Goal: Transaction & Acquisition: Purchase product/service

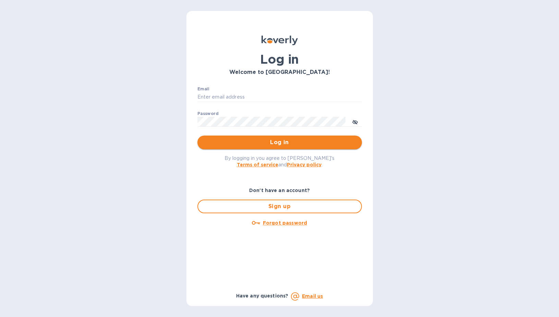
type input "sgupta@ardentgloballogistics.com"
click at [262, 137] on button "Log in" at bounding box center [279, 143] width 165 height 14
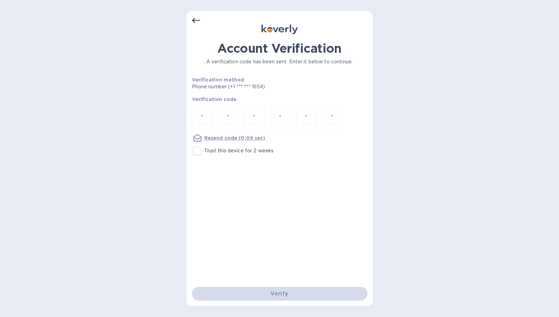
click at [239, 146] on label "Trust this device for 2 weeks" at bounding box center [232, 151] width 84 height 14
click at [204, 146] on input "Trust this device for 2 weeks" at bounding box center [197, 151] width 14 height 14
checkbox input "true"
click at [210, 120] on div at bounding box center [202, 118] width 21 height 24
type input "4"
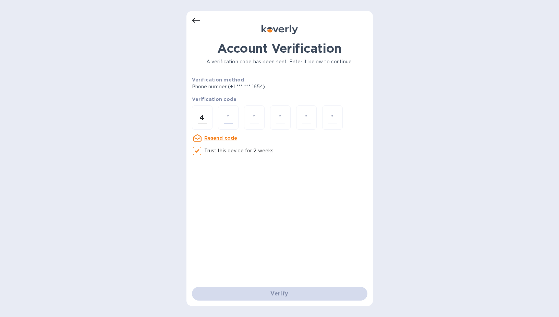
type input "2"
type input "0"
type input "6"
type input "0"
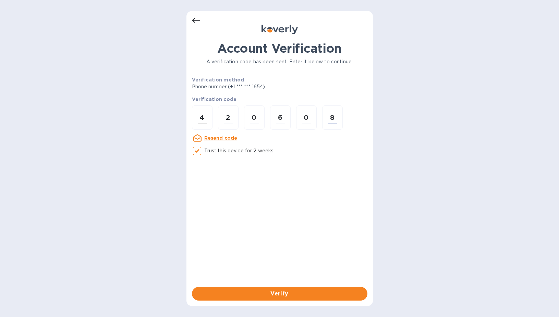
type input "8"
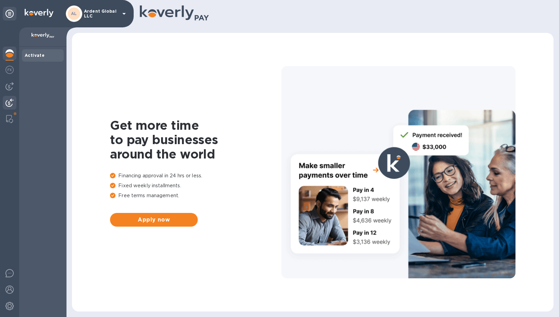
click at [15, 98] on div at bounding box center [10, 103] width 14 height 15
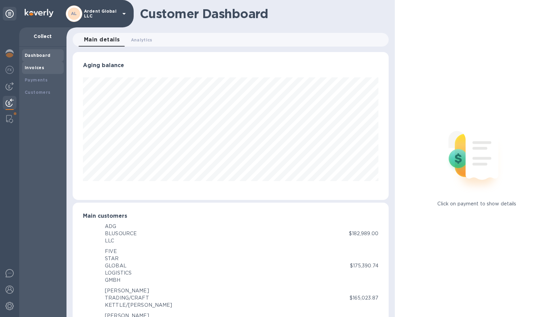
scroll to position [342603, 342438]
click at [41, 78] on b "Payments" at bounding box center [36, 79] width 23 height 5
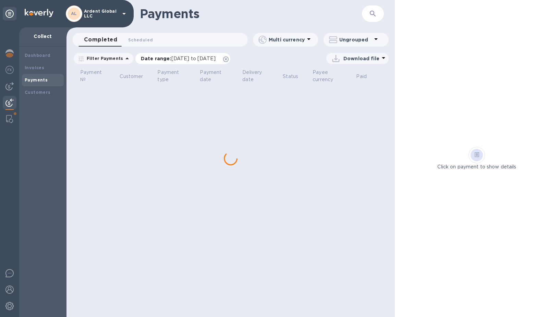
click at [229, 59] on icon at bounding box center [225, 59] width 5 height 5
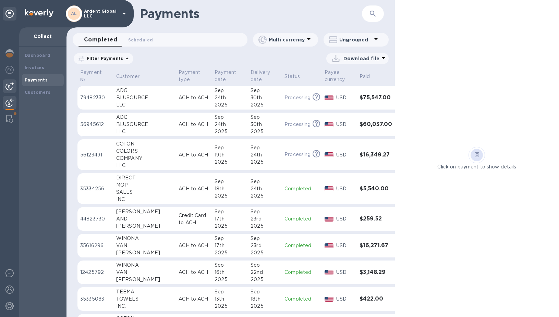
click at [3, 86] on div at bounding box center [10, 87] width 14 height 14
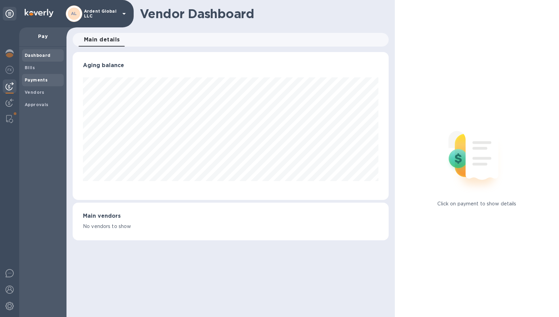
scroll to position [148, 316]
click at [39, 92] on b "Vendors" at bounding box center [35, 92] width 20 height 5
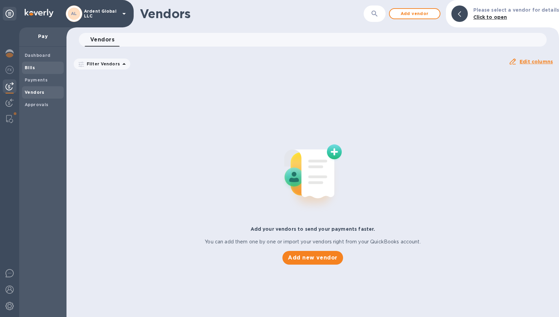
click at [39, 70] on span "Bills" at bounding box center [43, 67] width 36 height 7
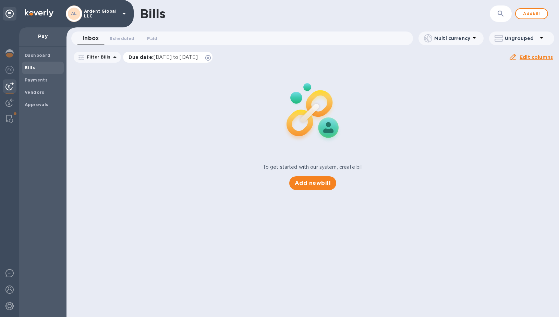
click at [211, 58] on icon at bounding box center [207, 57] width 5 height 5
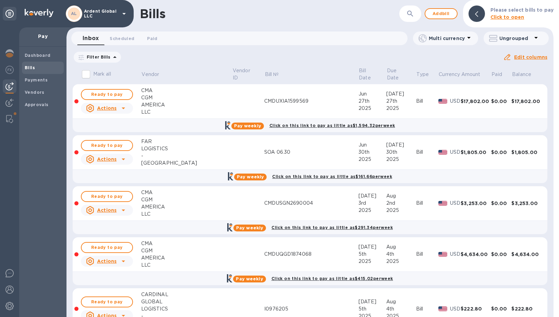
click at [222, 57] on div "Filter Bills Amount Paid Balance" at bounding box center [288, 57] width 430 height 13
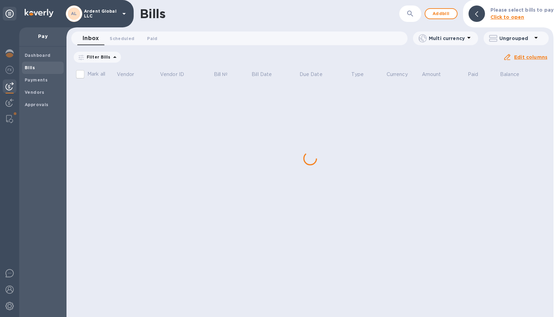
click at [402, 14] on div "​" at bounding box center [410, 13] width 22 height 17
click at [409, 16] on icon "button" at bounding box center [410, 14] width 8 height 8
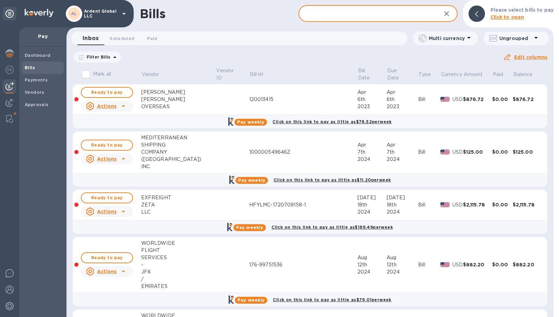
click at [341, 15] on input "text" at bounding box center [367, 13] width 137 height 17
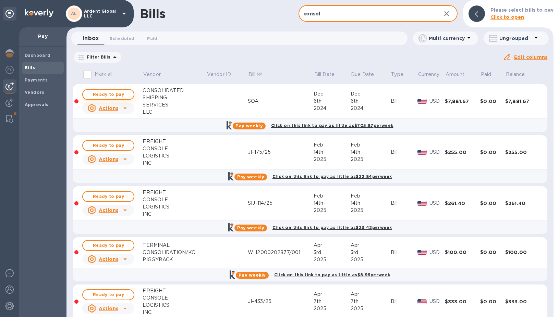
type input "consol"
click at [114, 97] on span "Ready to pay" at bounding box center [108, 94] width 40 height 8
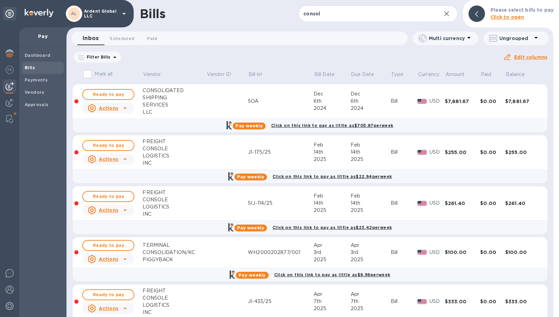
click at [114, 97] on span "Ready to pay" at bounding box center [108, 94] width 40 height 8
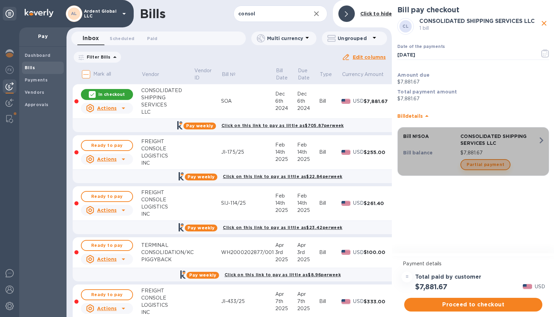
click at [496, 164] on span "Partial payment" at bounding box center [485, 165] width 38 height 8
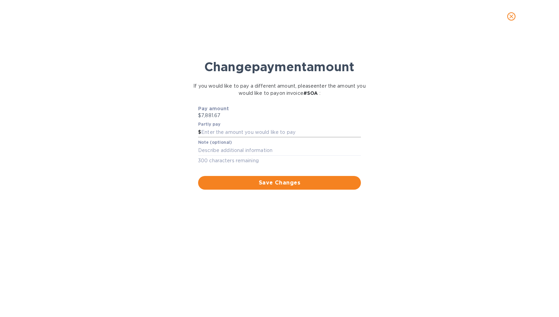
click at [242, 131] on input "text" at bounding box center [281, 133] width 160 height 10
type input "300"
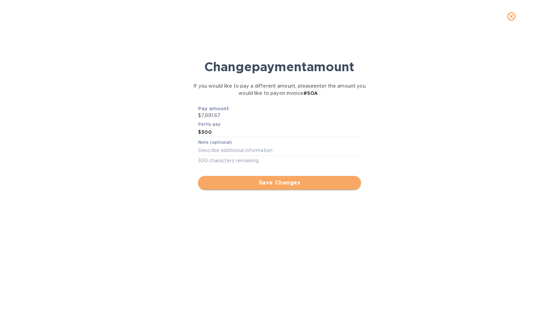
click at [259, 182] on span "Save Changes" at bounding box center [280, 183] width 152 height 8
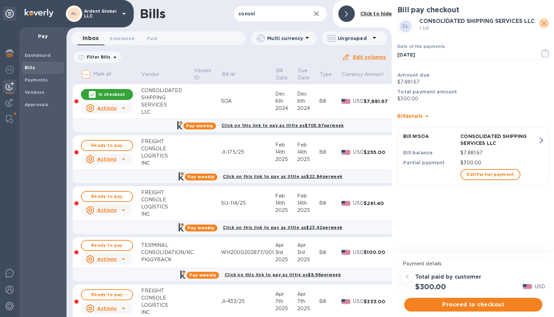
click at [546, 24] on icon "close" at bounding box center [544, 23] width 8 height 8
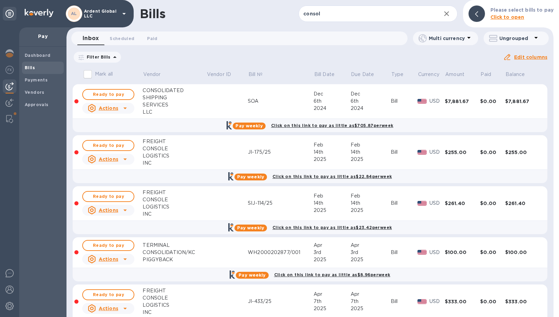
click at [446, 13] on icon "button" at bounding box center [446, 14] width 8 height 8
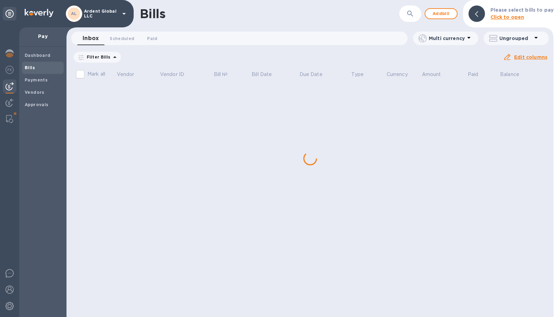
click at [446, 13] on span "Add bill" at bounding box center [441, 14] width 21 height 8
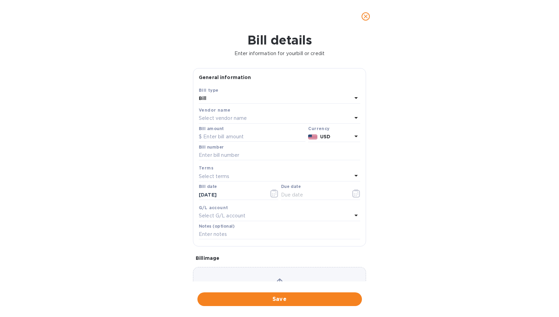
click at [222, 120] on p "Select vendor name" at bounding box center [223, 118] width 48 height 7
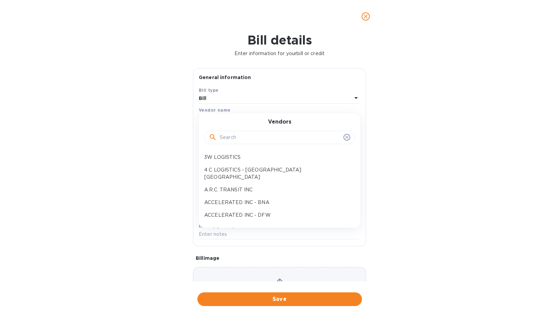
click at [230, 140] on input "text" at bounding box center [280, 138] width 121 height 10
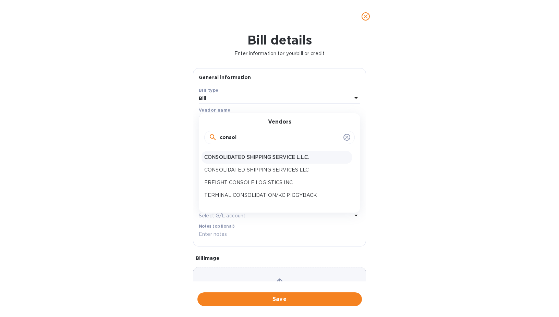
type input "consol"
click at [244, 155] on p "CONSOLIDATED SHIPPING SERVICE L.L.C." at bounding box center [276, 157] width 145 height 7
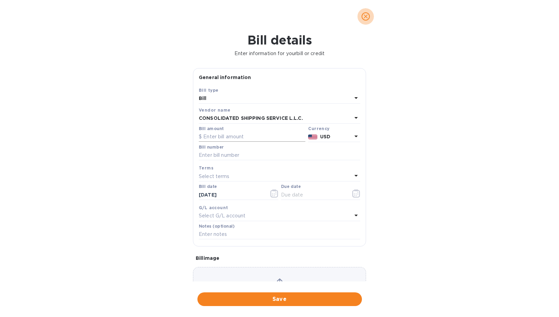
click at [247, 137] on input "text" at bounding box center [252, 137] width 107 height 10
type input "300"
click at [234, 156] on input "text" at bounding box center [279, 155] width 161 height 10
type input "SOA 09.18 2"
click at [230, 172] on div "Select terms" at bounding box center [275, 177] width 153 height 10
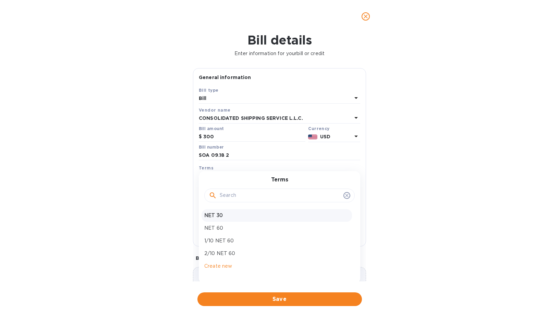
click at [225, 210] on div "NET 30" at bounding box center [277, 215] width 150 height 13
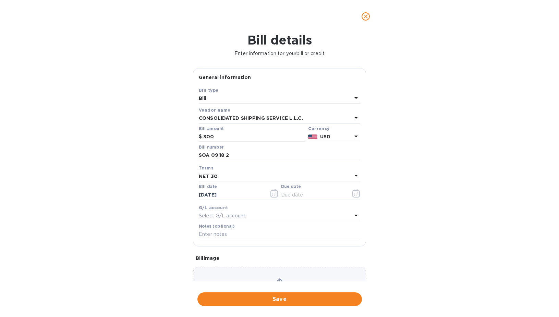
type input "[DATE]"
click at [262, 221] on div "G/L account Select G/L account" at bounding box center [279, 213] width 164 height 20
click at [265, 218] on div "Select G/L account" at bounding box center [275, 216] width 153 height 10
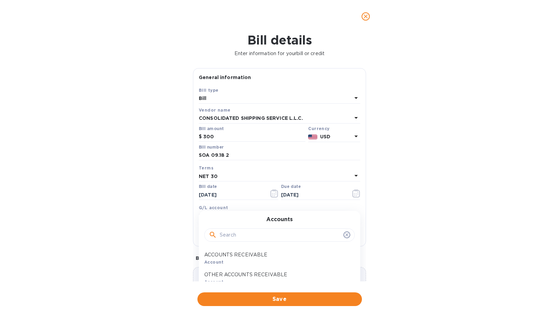
click at [249, 235] on input "text" at bounding box center [280, 235] width 121 height 10
type input "payab"
click at [249, 256] on p "ACCOUNTS PAYABLE" at bounding box center [276, 255] width 145 height 7
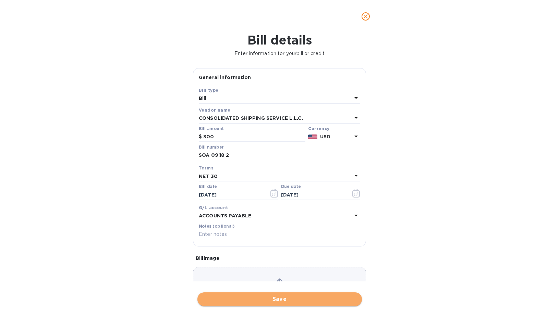
click at [277, 296] on span "Save" at bounding box center [280, 299] width 154 height 8
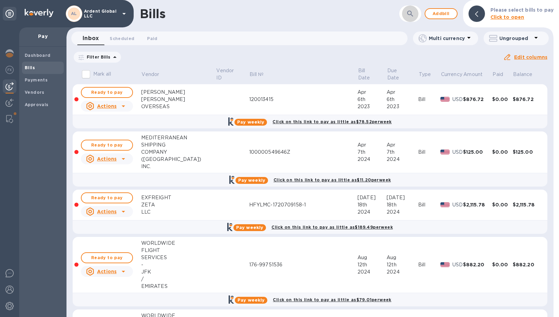
click at [409, 7] on button "button" at bounding box center [410, 13] width 16 height 16
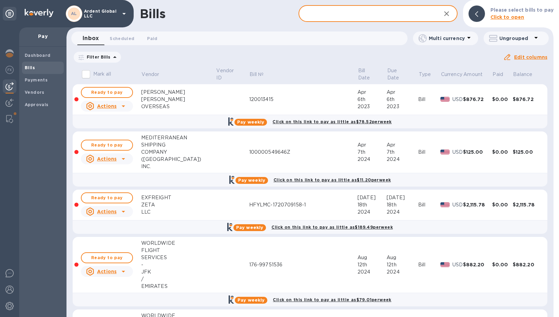
click at [386, 13] on input "text" at bounding box center [367, 13] width 137 height 17
type input "consolidated"
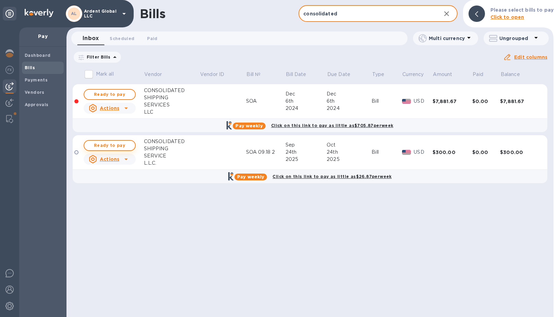
click at [110, 142] on span "Ready to pay" at bounding box center [110, 146] width 40 height 8
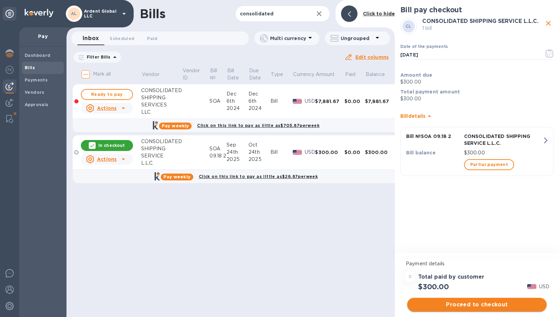
click at [487, 304] on span "Proceed to checkout" at bounding box center [477, 305] width 129 height 8
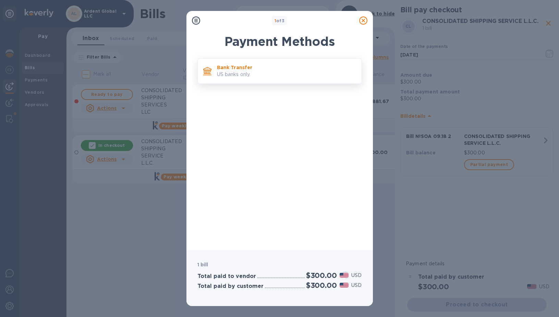
click at [267, 71] on p "US banks only." at bounding box center [286, 74] width 139 height 7
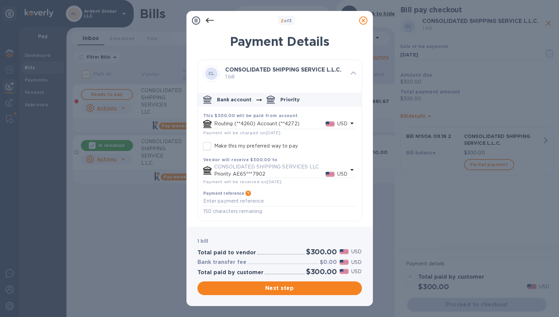
click at [266, 120] on div "Routing (**4260) Account (**4272) USD" at bounding box center [281, 124] width 136 height 10
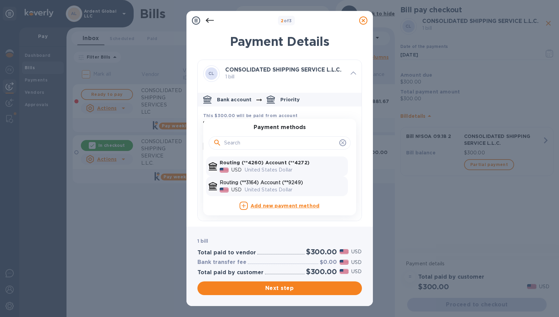
click at [251, 190] on p "United States Dollar" at bounding box center [295, 189] width 100 height 7
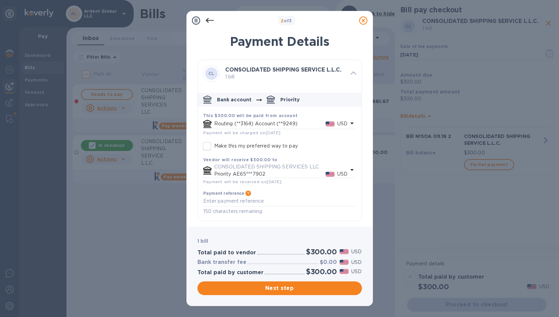
click at [281, 148] on p "Make this my preferred way to pay" at bounding box center [256, 146] width 84 height 7
click at [214, 148] on input "Make this my preferred way to pay" at bounding box center [207, 146] width 14 height 14
checkbox input "true"
click at [279, 288] on span "Next step" at bounding box center [280, 288] width 154 height 8
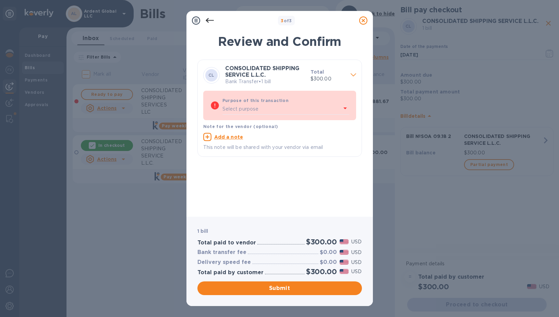
click at [258, 110] on p "Select purpose" at bounding box center [240, 109] width 36 height 7
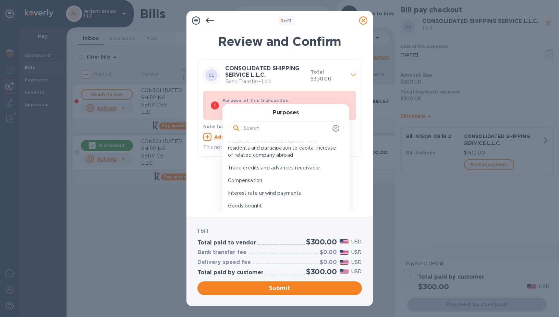
scroll to position [69, 0]
click at [267, 132] on input "text" at bounding box center [286, 128] width 86 height 10
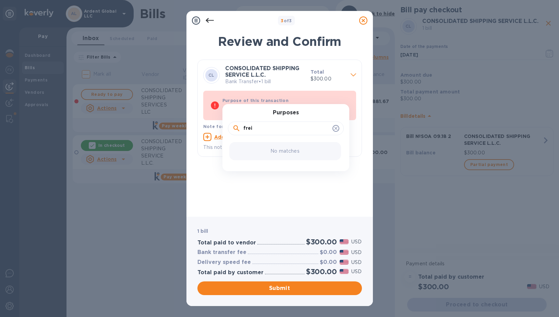
scroll to position [0, 0]
type input "f"
type input "s"
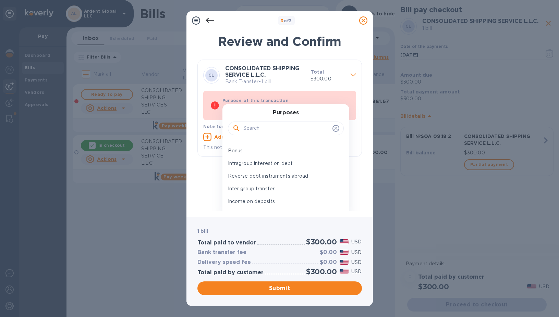
drag, startPoint x: 341, startPoint y: 151, endPoint x: 340, endPoint y: 163, distance: 12.0
click at [340, 163] on div "Leasing abroad Government related income taxes tariffs capital transfers etc. U…" at bounding box center [282, 175] width 121 height 66
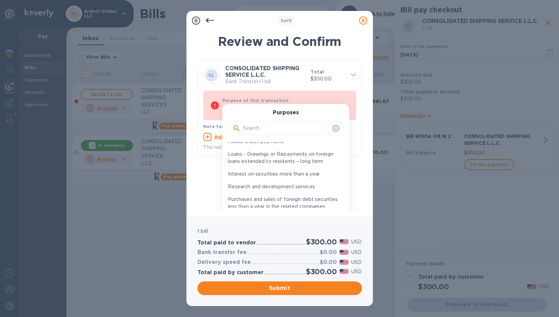
scroll to position [1508, 0]
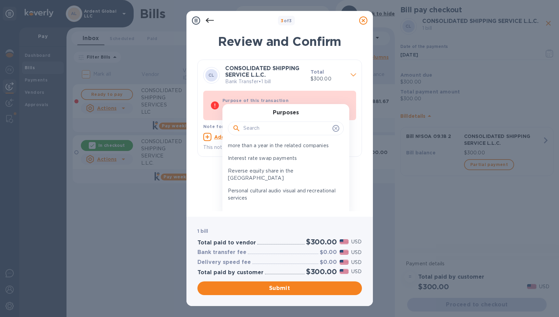
click at [262, 130] on input "text" at bounding box center [286, 128] width 86 height 10
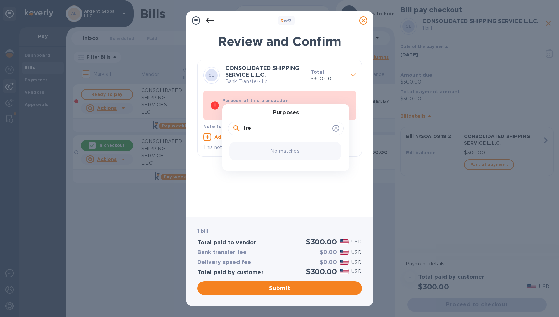
type input "\"
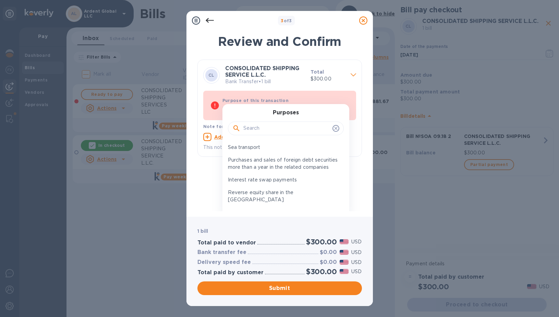
scroll to position [1474, 0]
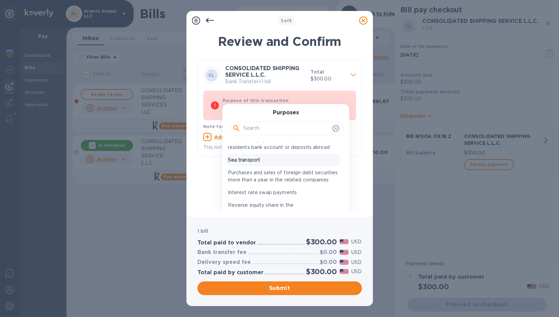
click at [258, 157] on p "Sea transport" at bounding box center [283, 160] width 110 height 7
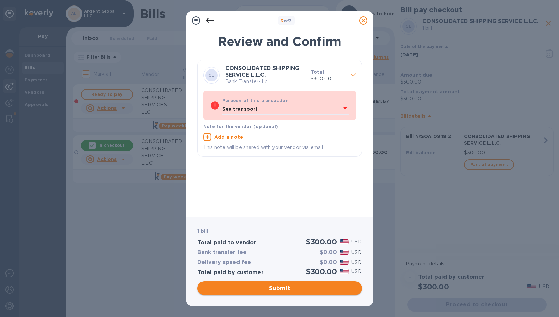
click at [286, 290] on span "Submit" at bounding box center [280, 288] width 154 height 8
